Goal: Navigation & Orientation: Find specific page/section

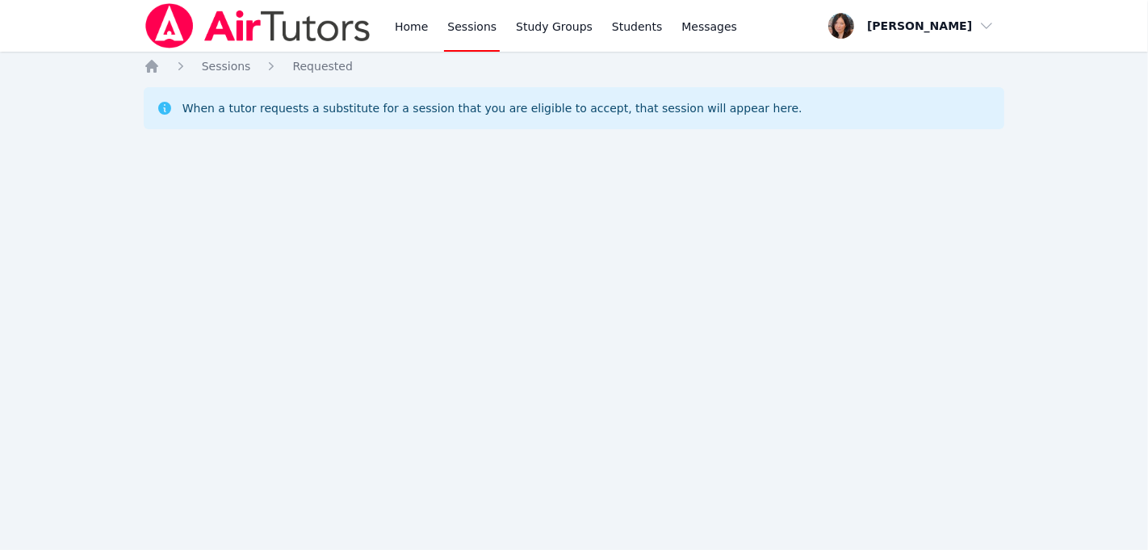
click at [480, 20] on link "Sessions" at bounding box center [472, 26] width 56 height 52
